Goal: Transaction & Acquisition: Purchase product/service

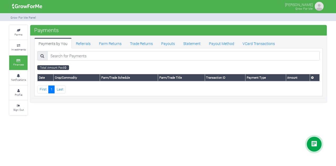
click at [313, 143] on icon at bounding box center [314, 144] width 6 height 6
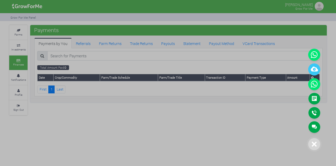
click at [125, 118] on div at bounding box center [168, 83] width 336 height 166
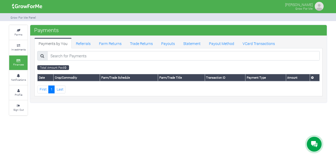
click at [291, 6] on p "Hamidu Mohammed" at bounding box center [299, 4] width 28 height 6
click at [34, 4] on img at bounding box center [27, 6] width 34 height 11
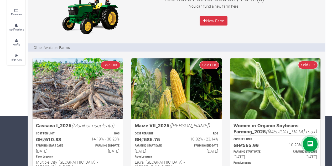
scroll to position [51, 0]
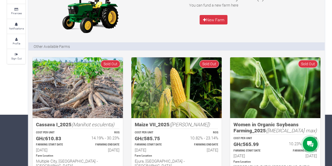
drag, startPoint x: 132, startPoint y: 62, endPoint x: 267, endPoint y: 24, distance: 139.3
click at [267, 24] on p "New Farm" at bounding box center [214, 19] width 114 height 9
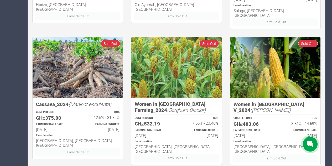
scroll to position [352, 0]
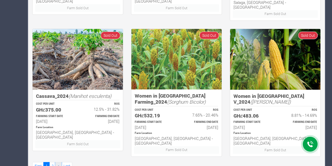
click at [58, 163] on span "»" at bounding box center [59, 165] width 2 height 5
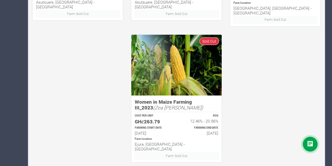
scroll to position [352, 0]
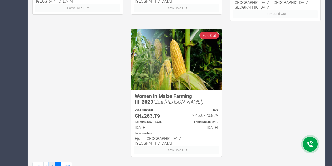
click at [54, 162] on link "1" at bounding box center [52, 166] width 6 height 8
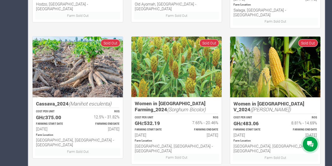
scroll to position [352, 0]
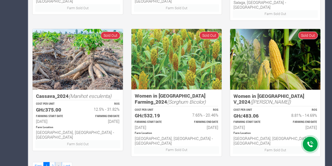
click at [59, 163] on span "»" at bounding box center [59, 165] width 2 height 5
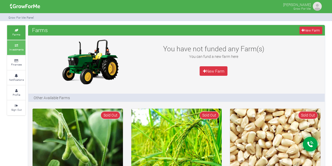
drag, startPoint x: 142, startPoint y: 54, endPoint x: 15, endPoint y: 48, distance: 127.9
click at [15, 48] on small "Investments" at bounding box center [16, 50] width 14 height 4
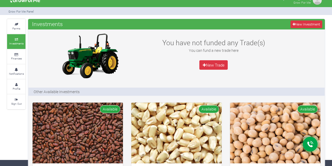
scroll to position [3, 0]
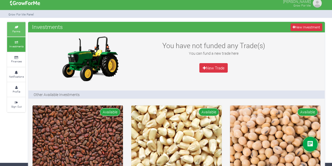
click at [18, 26] on icon at bounding box center [16, 27] width 16 height 3
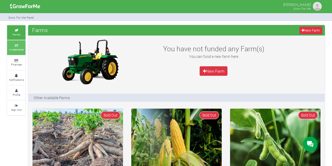
click at [16, 48] on small "Investments" at bounding box center [16, 50] width 14 height 4
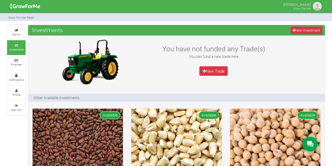
click at [310, 144] on icon at bounding box center [310, 144] width 6 height 6
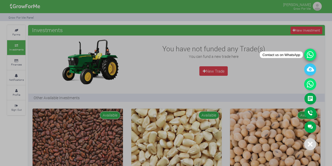
click at [309, 55] on icon at bounding box center [310, 55] width 12 height 12
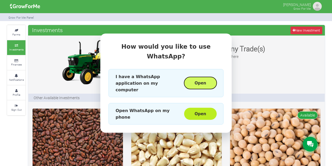
click at [199, 77] on button "Open" at bounding box center [200, 83] width 33 height 12
click at [287, 67] on div "How would you like to use WhatsApp? I have a WhatsApp application on my compute…" at bounding box center [166, 83] width 332 height 166
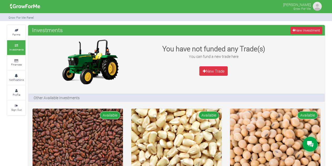
click at [30, 6] on img at bounding box center [25, 6] width 34 height 11
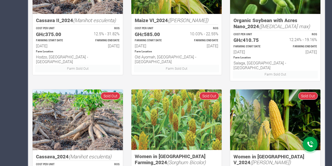
scroll to position [352, 0]
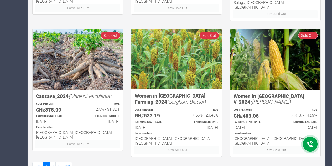
click at [188, 48] on img at bounding box center [176, 59] width 90 height 60
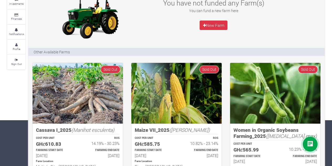
scroll to position [0, 0]
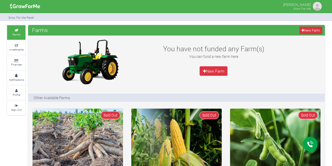
scroll to position [297, 0]
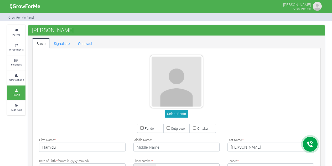
type input "54 697 5150"
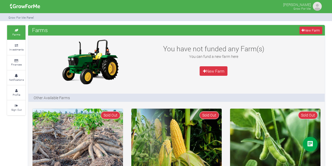
click at [28, 6] on img at bounding box center [25, 6] width 34 height 11
click at [29, 6] on img at bounding box center [25, 6] width 34 height 11
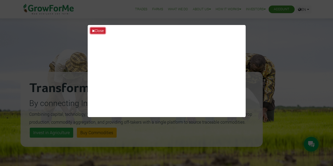
click at [100, 32] on button "Close" at bounding box center [97, 31] width 15 height 6
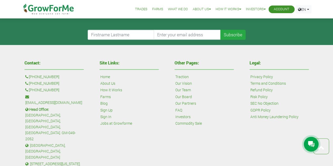
scroll to position [1214, 0]
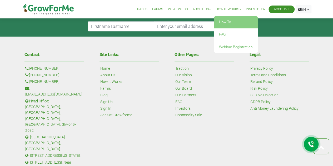
drag, startPoint x: 193, startPoint y: 93, endPoint x: 211, endPoint y: 18, distance: 77.8
click at [213, 18] on li "How it Works How To FAQ Webinar Registration" at bounding box center [227, 9] width 29 height 19
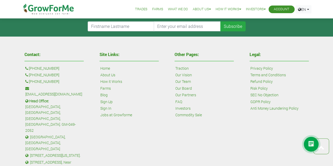
click at [192, 93] on link "Our Partners" at bounding box center [185, 95] width 21 height 6
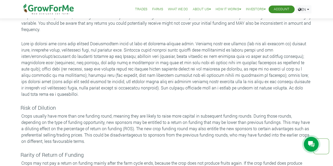
scroll to position [322, 0]
drag, startPoint x: 145, startPoint y: 127, endPoint x: 3, endPoint y: 127, distance: 141.4
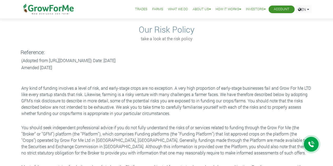
scroll to position [0, 0]
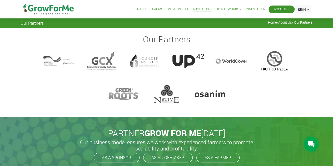
click at [30, 12] on img at bounding box center [49, 9] width 54 height 18
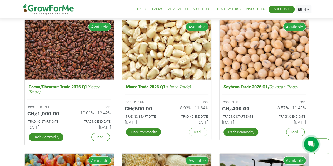
scroll to position [704, 0]
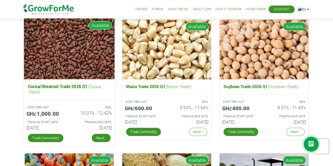
click at [98, 135] on link "Read..." at bounding box center [100, 138] width 19 height 8
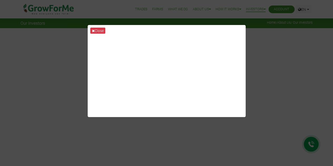
click at [121, 15] on div "Close" at bounding box center [166, 83] width 333 height 166
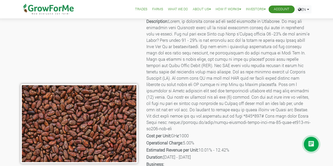
scroll to position [34, 0]
